Goal: Task Accomplishment & Management: Manage account settings

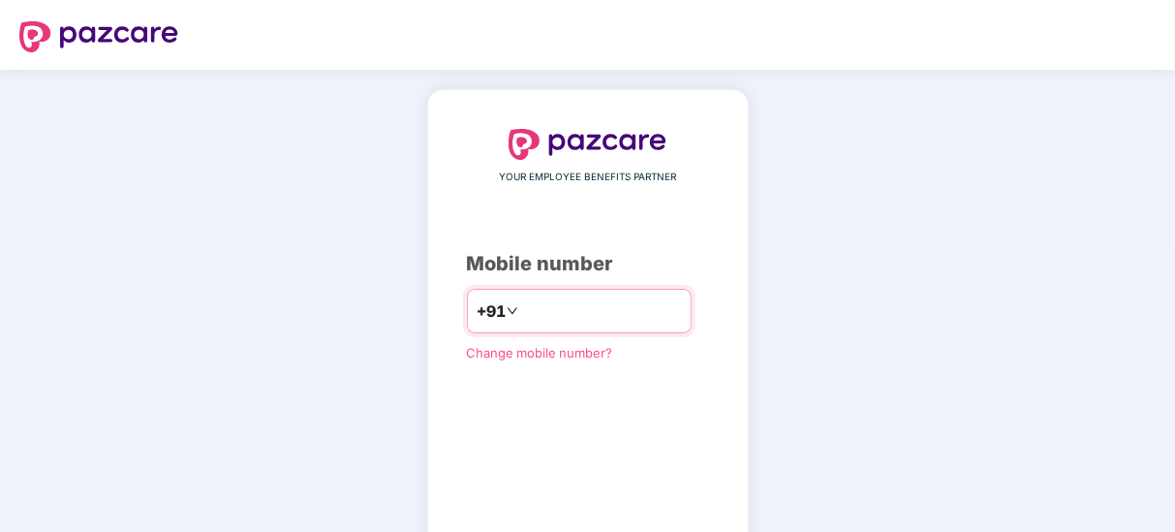
type input "**********"
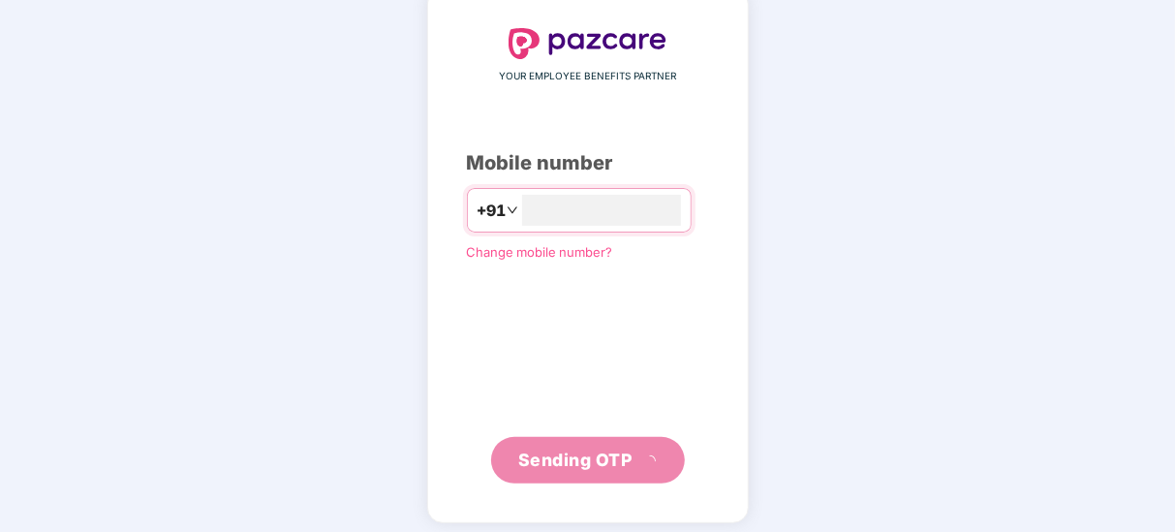
scroll to position [100, 0]
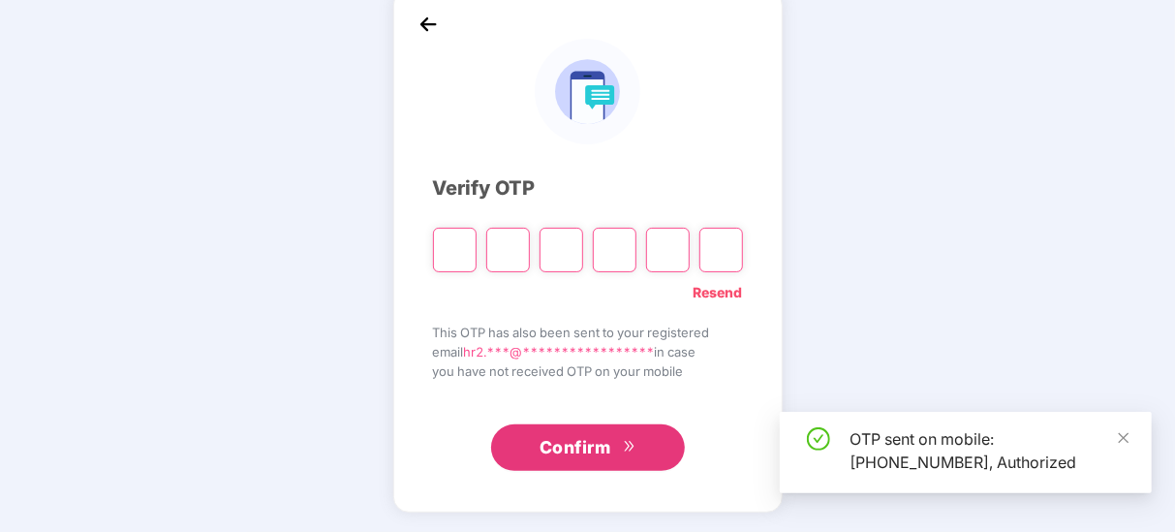
type input "*"
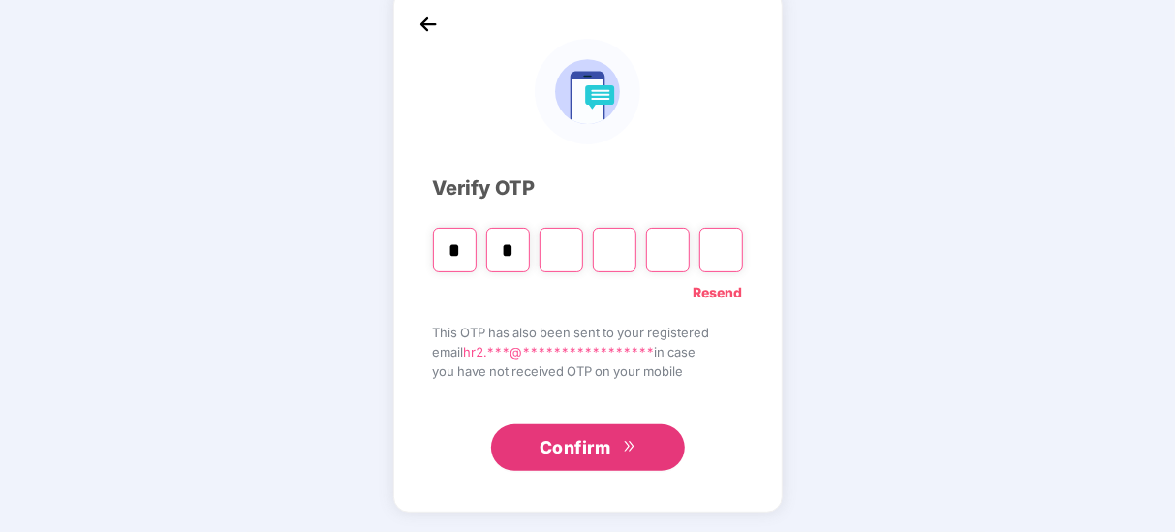
type input "*"
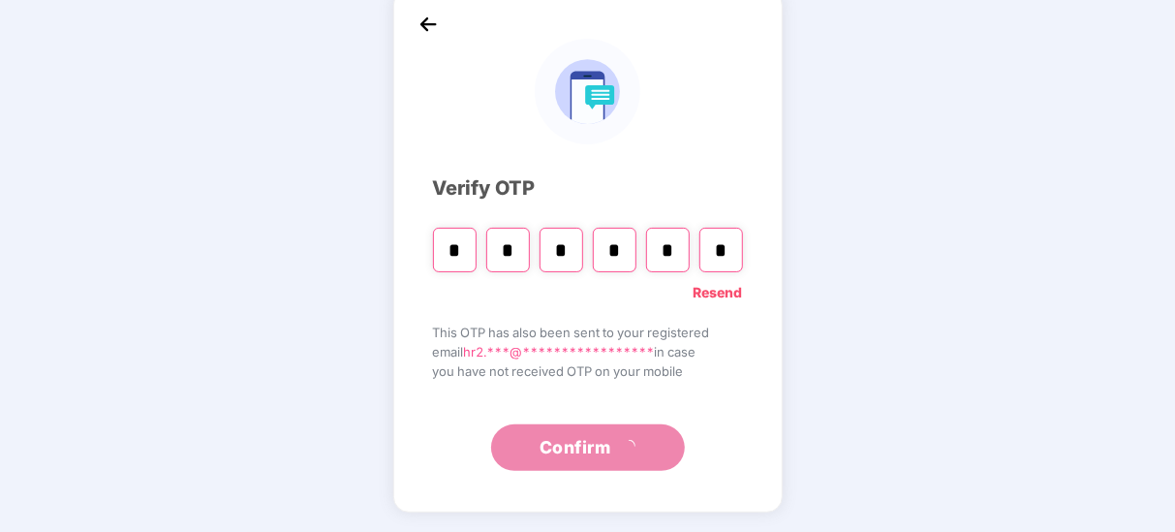
type input "*"
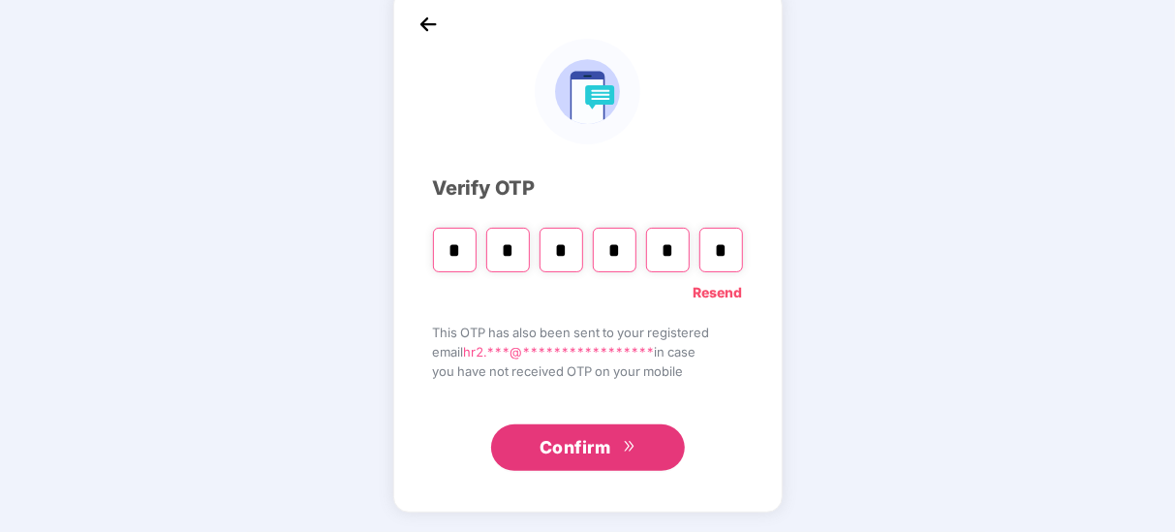
click at [597, 460] on button "Confirm" at bounding box center [588, 447] width 194 height 46
click at [723, 283] on link "Resend" at bounding box center [717, 292] width 49 height 21
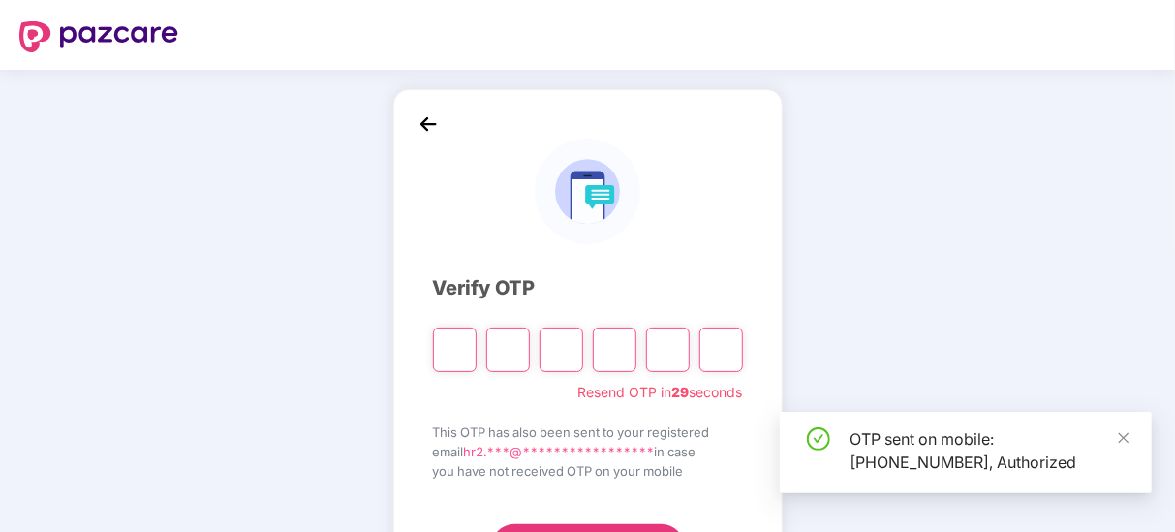
scroll to position [100, 0]
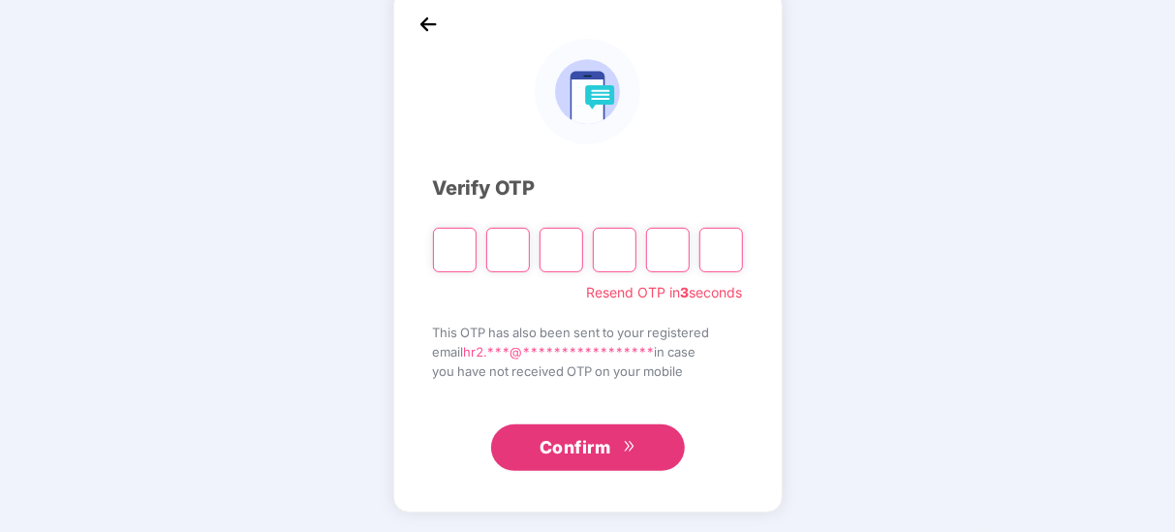
click at [474, 255] on input "Please enter verification code. Digit 1" at bounding box center [455, 250] width 44 height 45
type input "*"
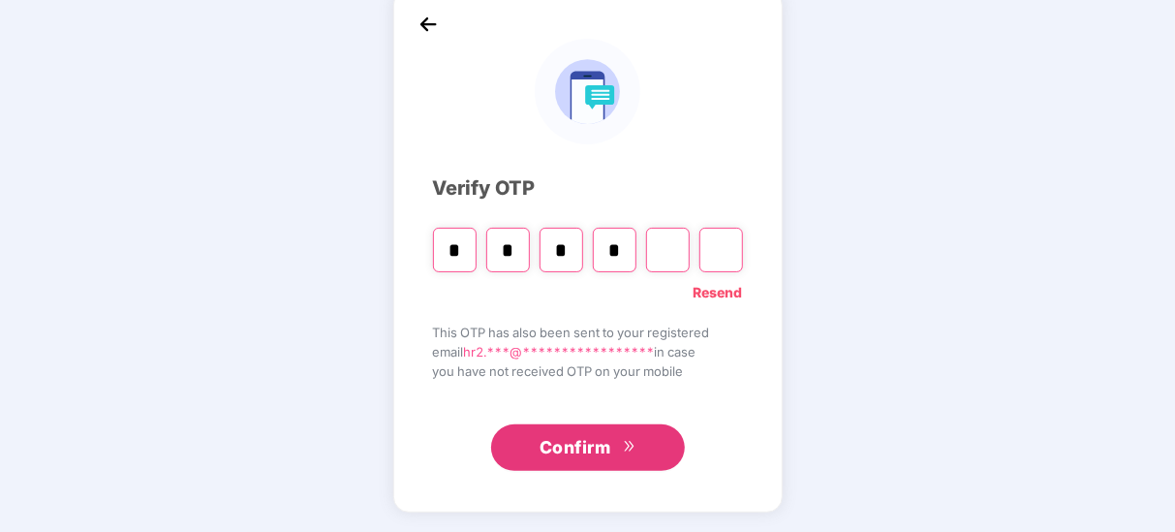
type input "*"
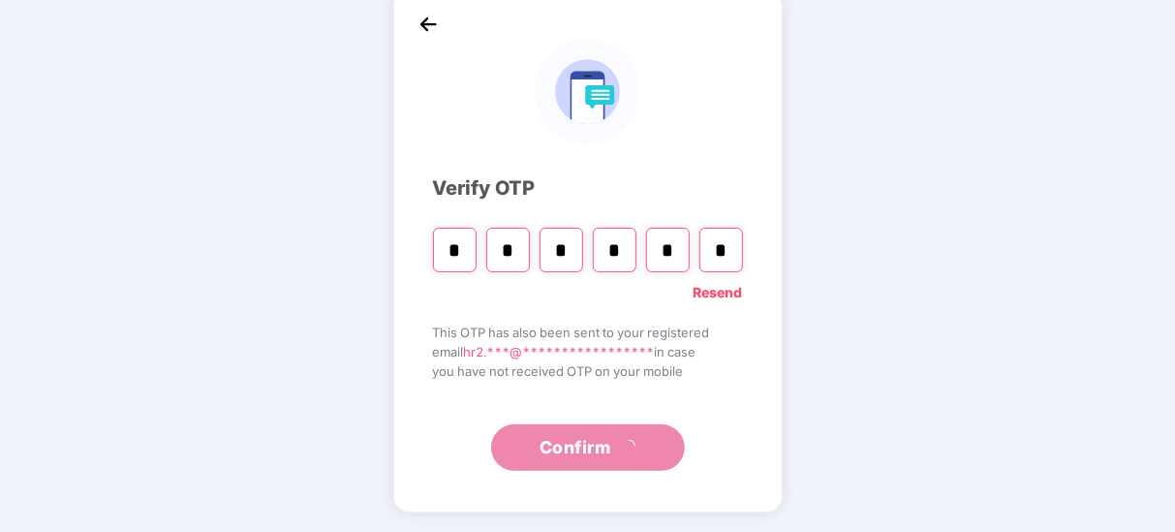
type input "*"
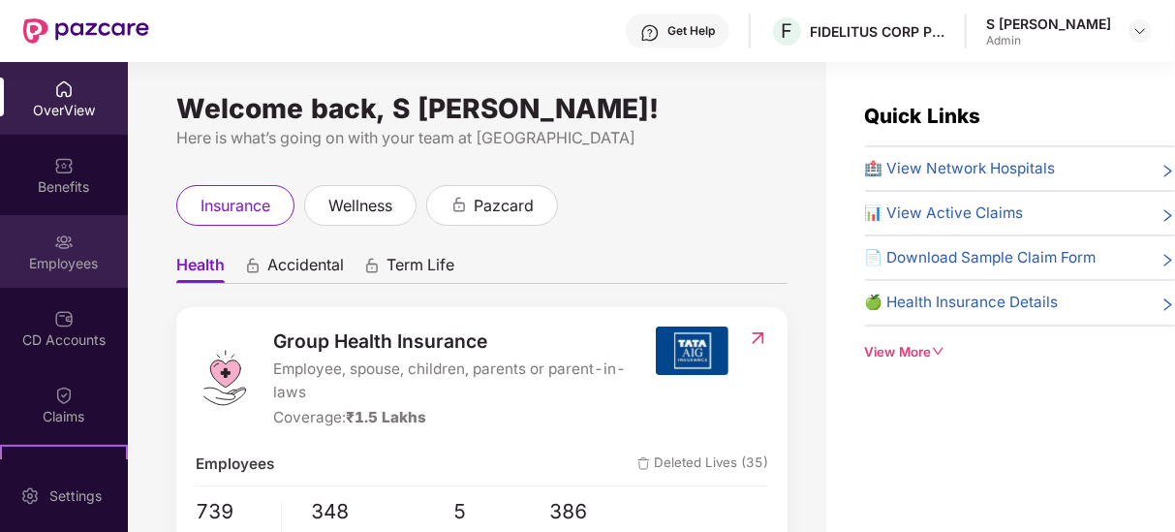
click at [47, 260] on div "Employees" at bounding box center [64, 263] width 128 height 19
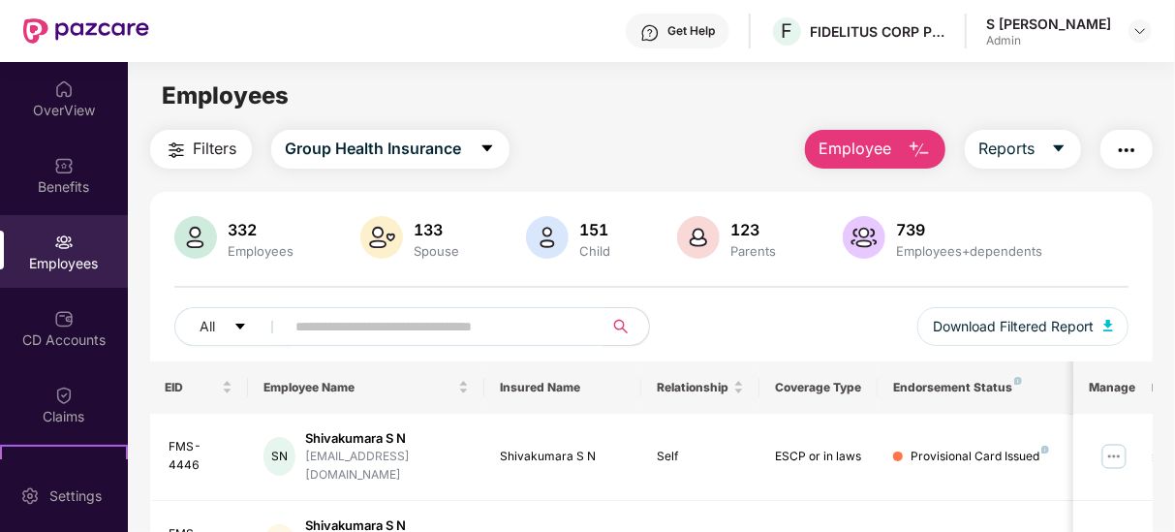
click at [367, 316] on input "text" at bounding box center [436, 326] width 281 height 29
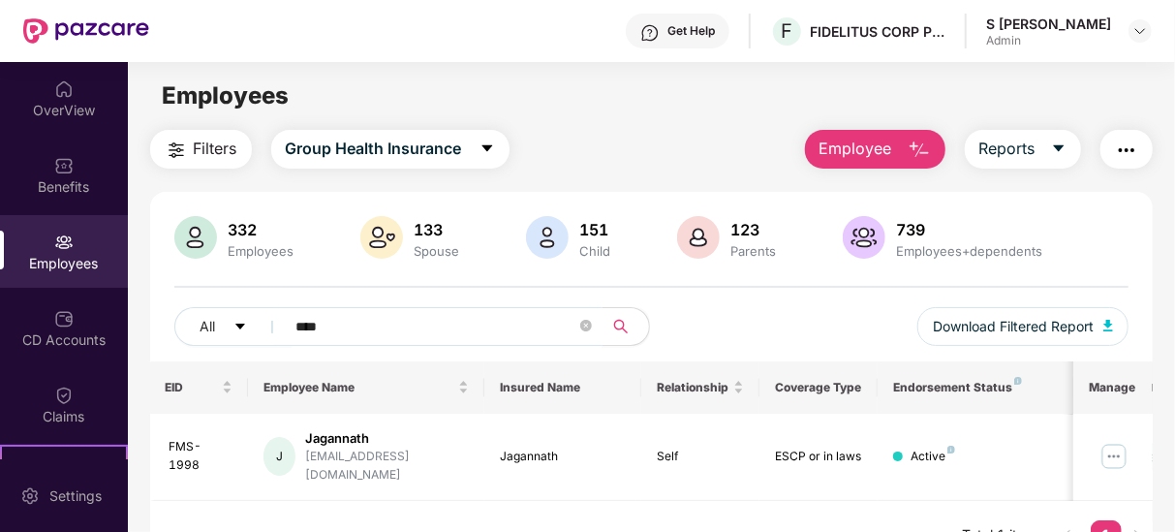
scroll to position [62, 0]
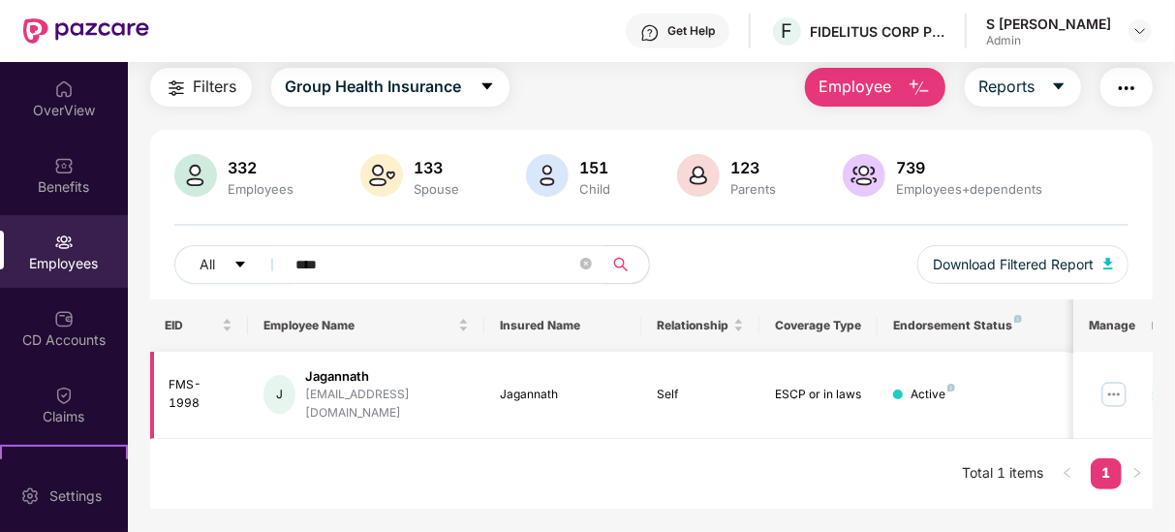
type input "****"
click at [1119, 385] on img at bounding box center [1113, 394] width 31 height 31
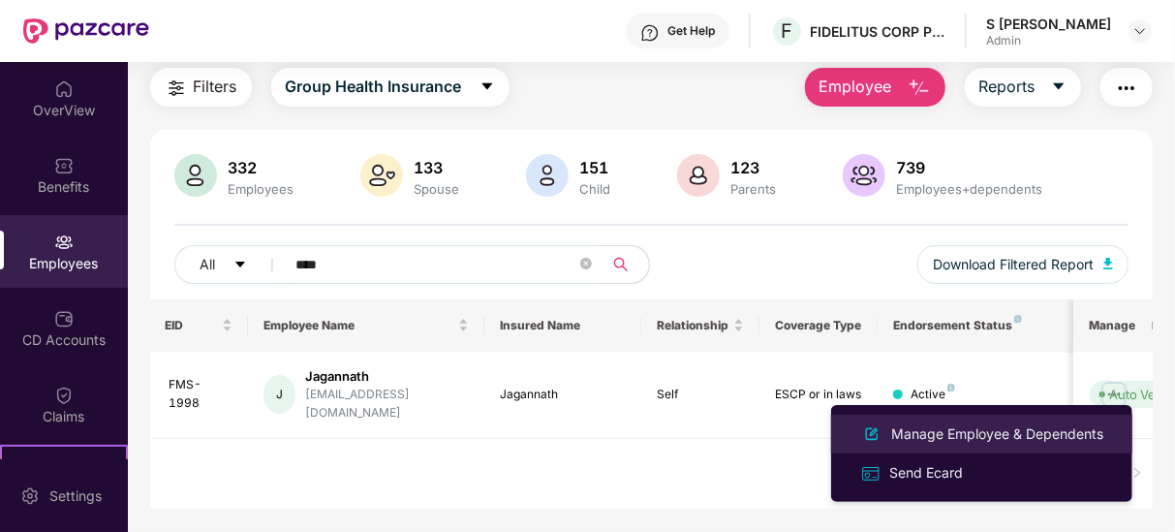
click at [1008, 424] on div "Manage Employee & Dependents" at bounding box center [997, 433] width 220 height 21
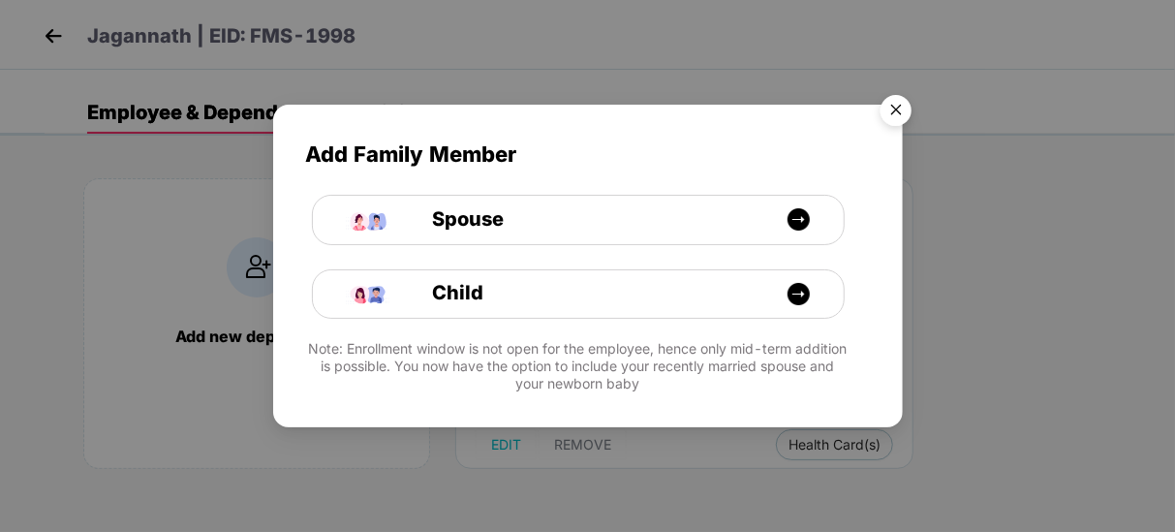
click at [890, 107] on img "Close" at bounding box center [896, 113] width 54 height 54
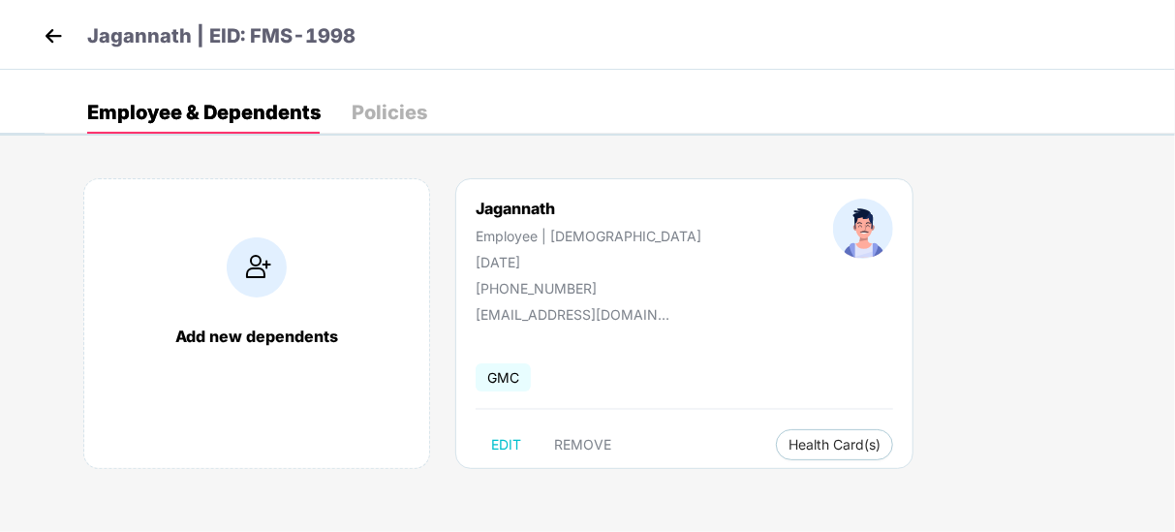
click at [54, 46] on img at bounding box center [53, 35] width 29 height 29
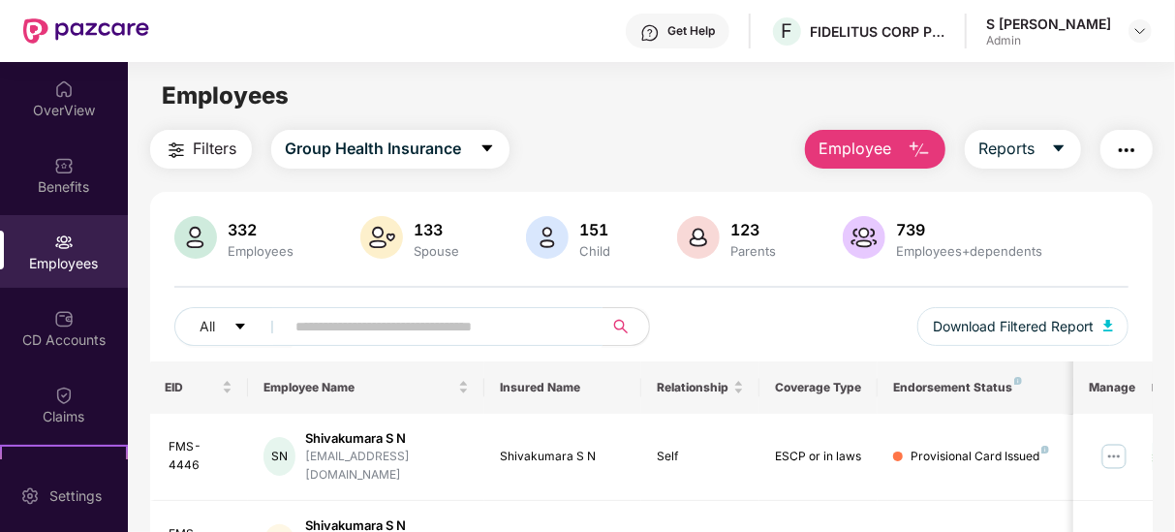
click at [356, 323] on input "text" at bounding box center [436, 326] width 281 height 29
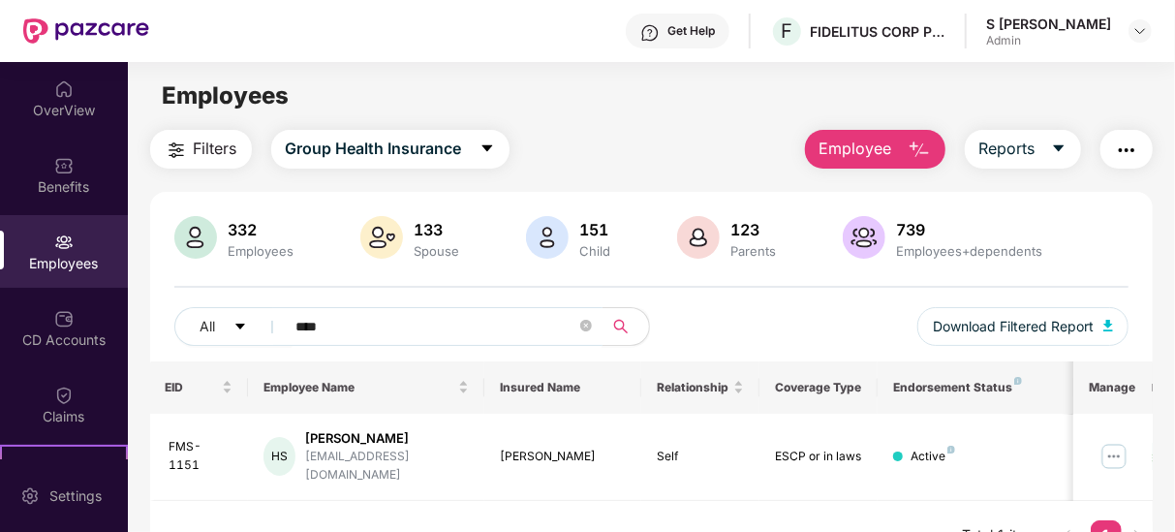
scroll to position [62, 0]
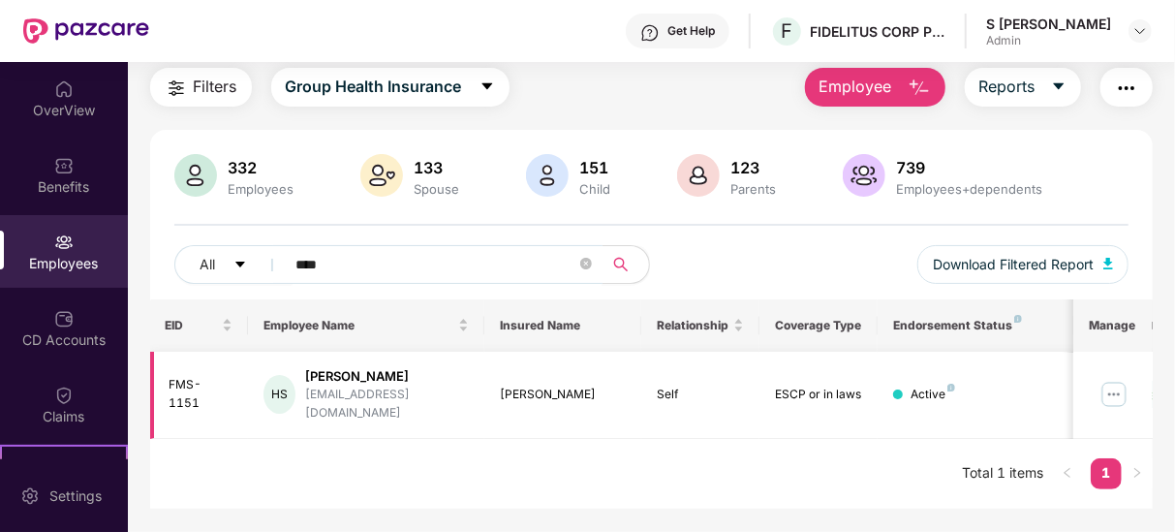
type input "****"
click at [1121, 384] on img at bounding box center [1113, 394] width 31 height 31
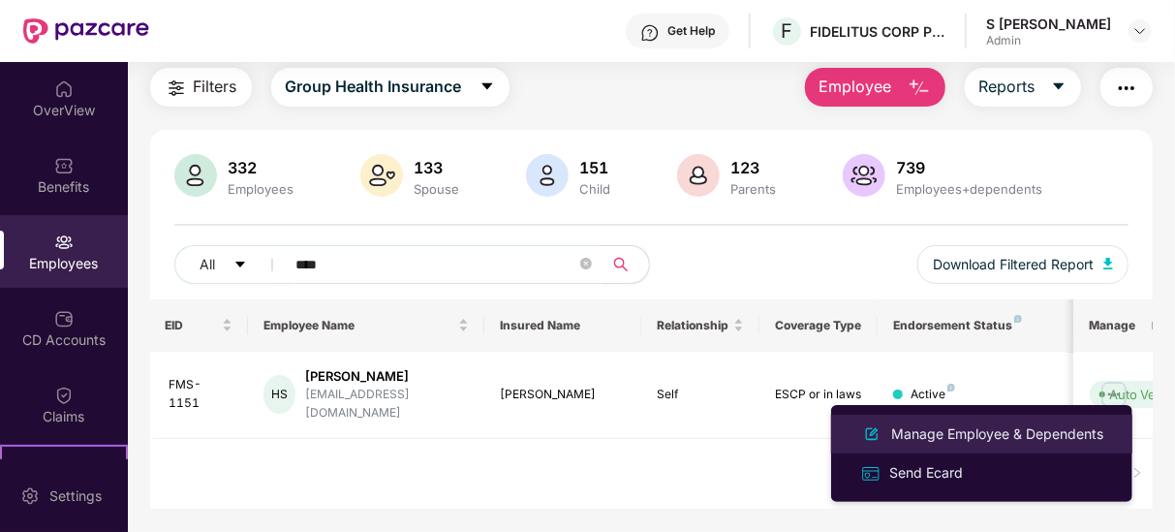
click at [983, 425] on div "Manage Employee & Dependents" at bounding box center [997, 433] width 220 height 21
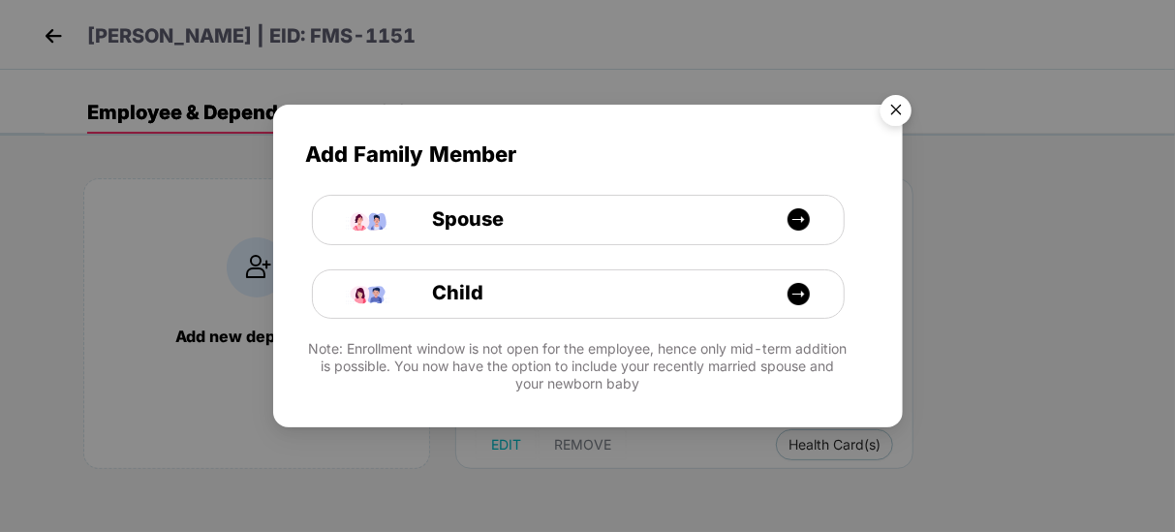
click at [889, 109] on img "Close" at bounding box center [896, 113] width 54 height 54
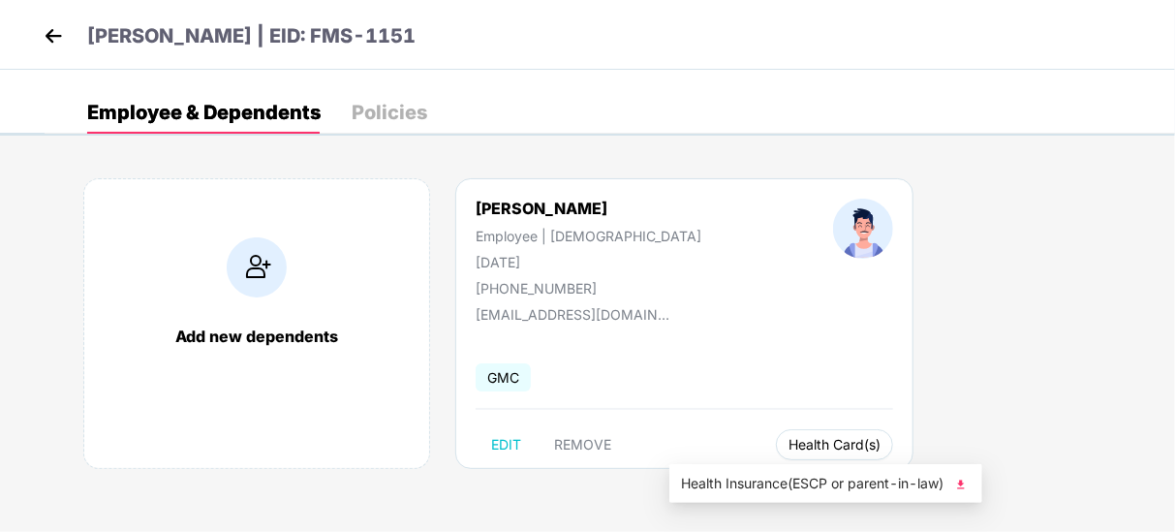
click at [788, 446] on span "Health Card(s)" at bounding box center [834, 445] width 92 height 10
click at [769, 489] on span "Health Insurance(ESCP or parent-in-law)" at bounding box center [826, 483] width 290 height 21
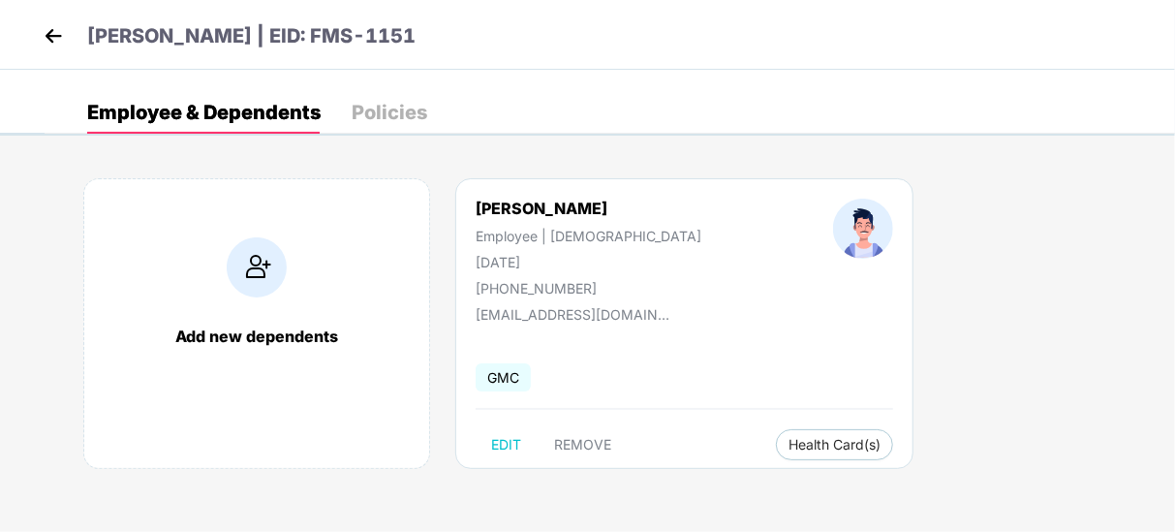
click at [46, 29] on img at bounding box center [53, 35] width 29 height 29
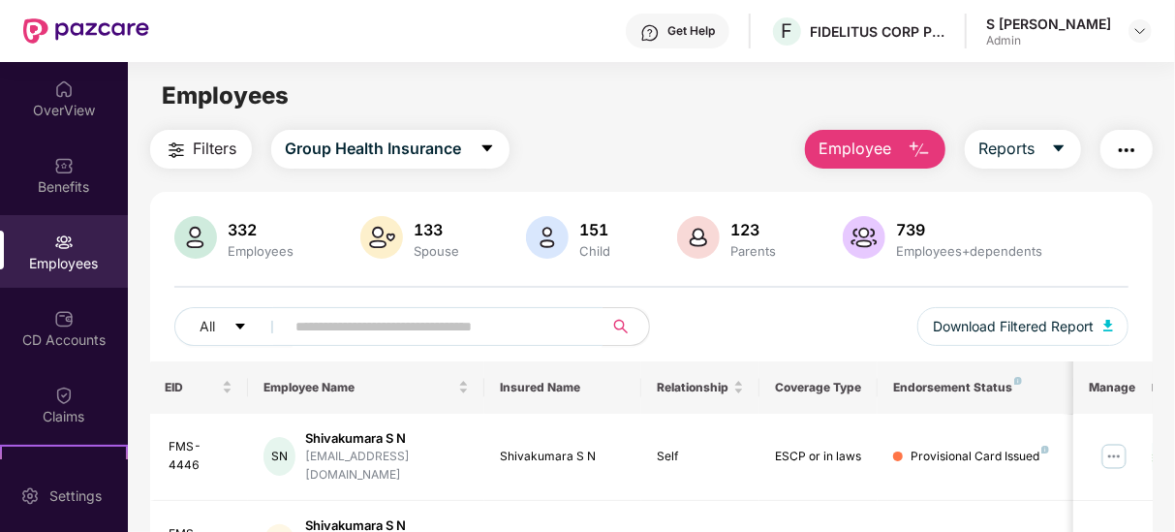
click at [406, 309] on span at bounding box center [438, 326] width 330 height 39
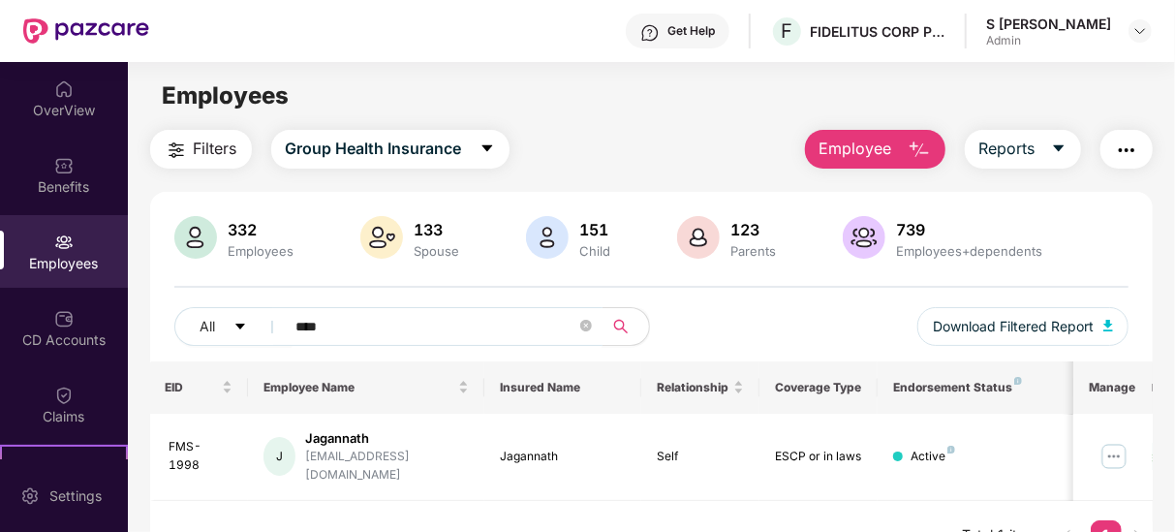
scroll to position [62, 0]
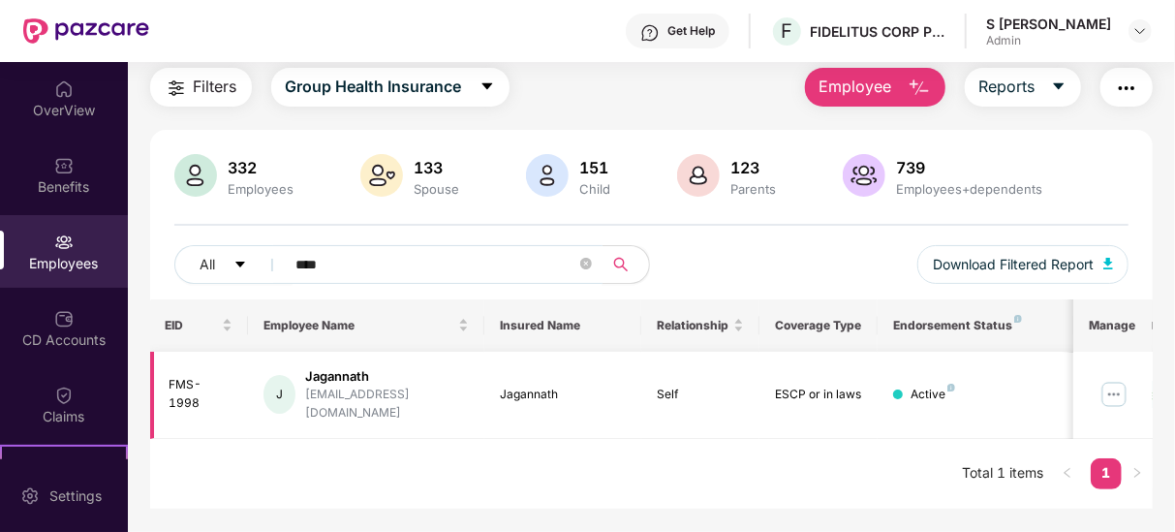
type input "****"
click at [1111, 387] on img at bounding box center [1113, 394] width 31 height 31
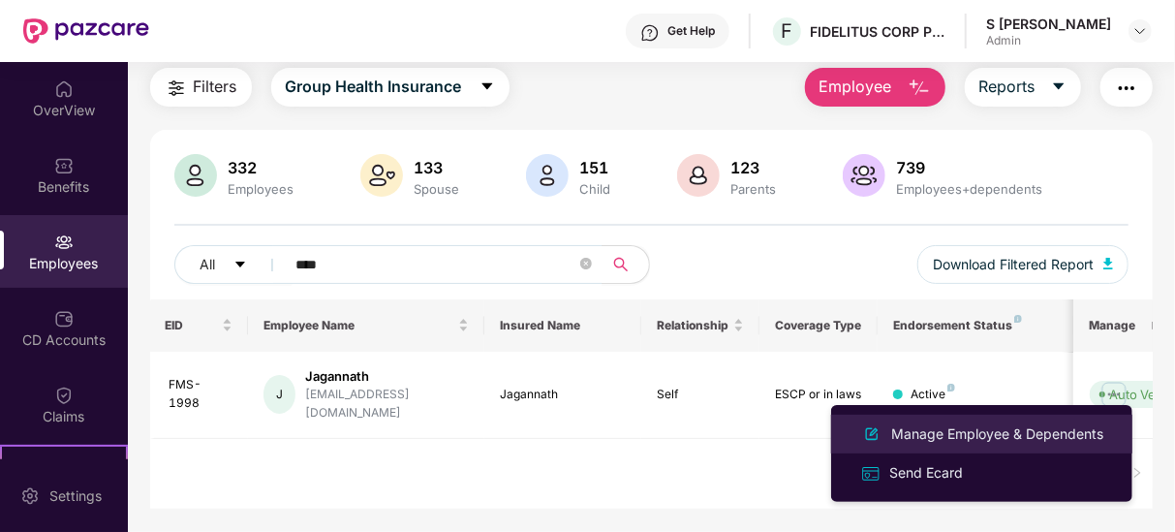
click at [1013, 435] on div "Manage Employee & Dependents" at bounding box center [997, 433] width 220 height 21
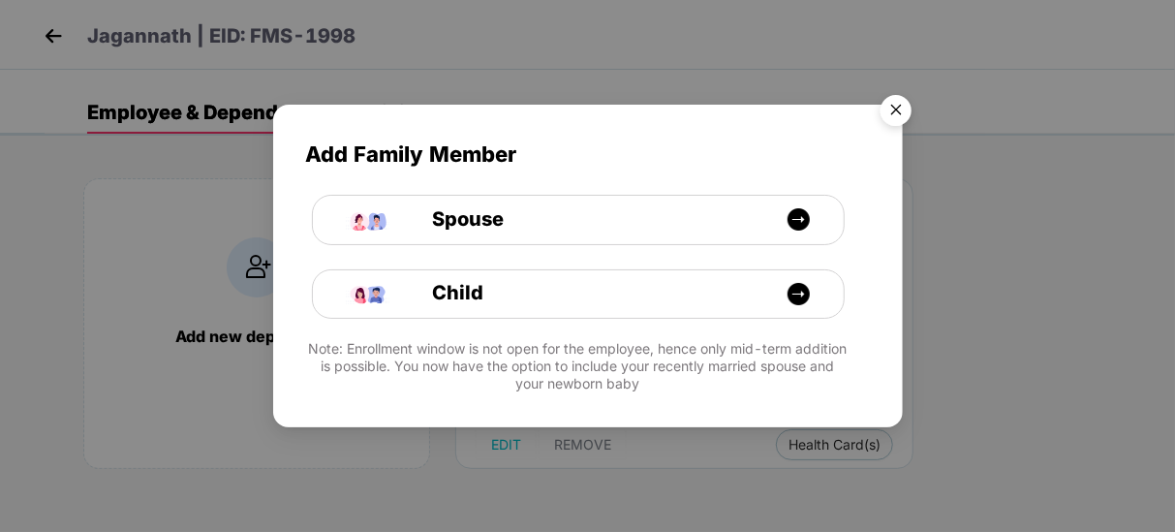
click at [894, 109] on img "Close" at bounding box center [896, 113] width 54 height 54
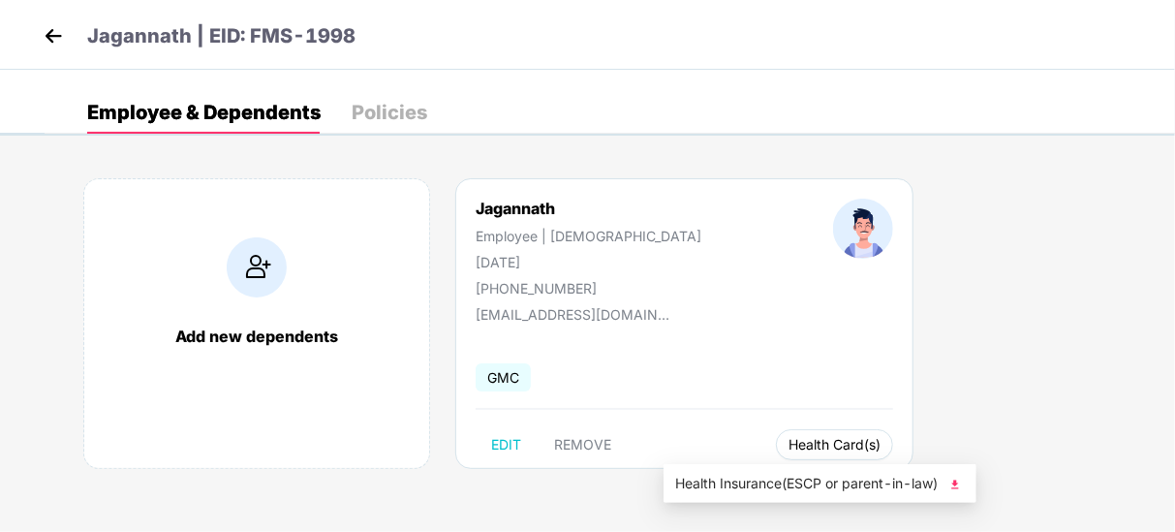
click at [788, 449] on span "Health Card(s)" at bounding box center [834, 445] width 92 height 10
click at [728, 477] on span "Health Insurance(ESCP or parent-in-law)" at bounding box center [820, 483] width 290 height 21
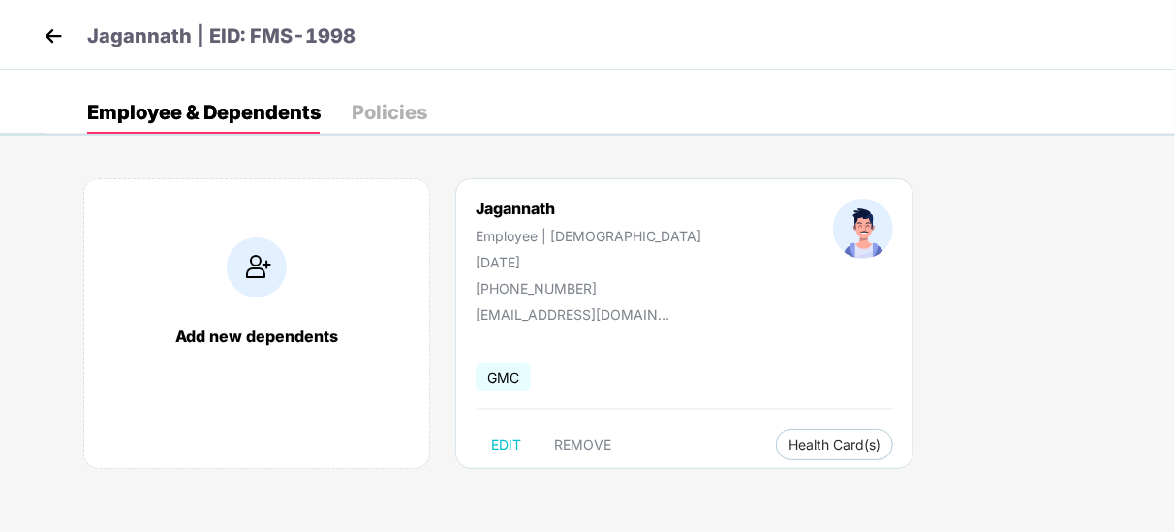
click at [666, 423] on div "Jagannath Employee | [DEMOGRAPHIC_DATA] [DATE] [PHONE_NUMBER] [EMAIL_ADDRESS][D…" at bounding box center [684, 323] width 458 height 291
